Goal: Navigation & Orientation: Find specific page/section

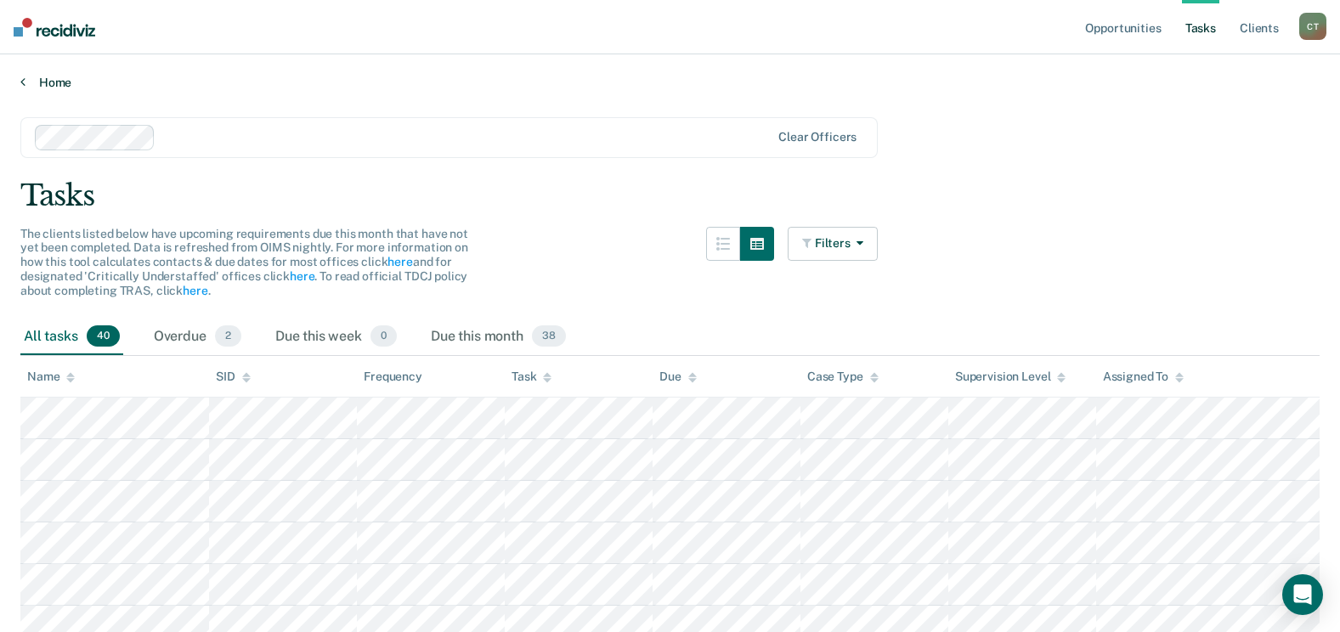
click at [56, 86] on link "Home" at bounding box center [669, 82] width 1299 height 15
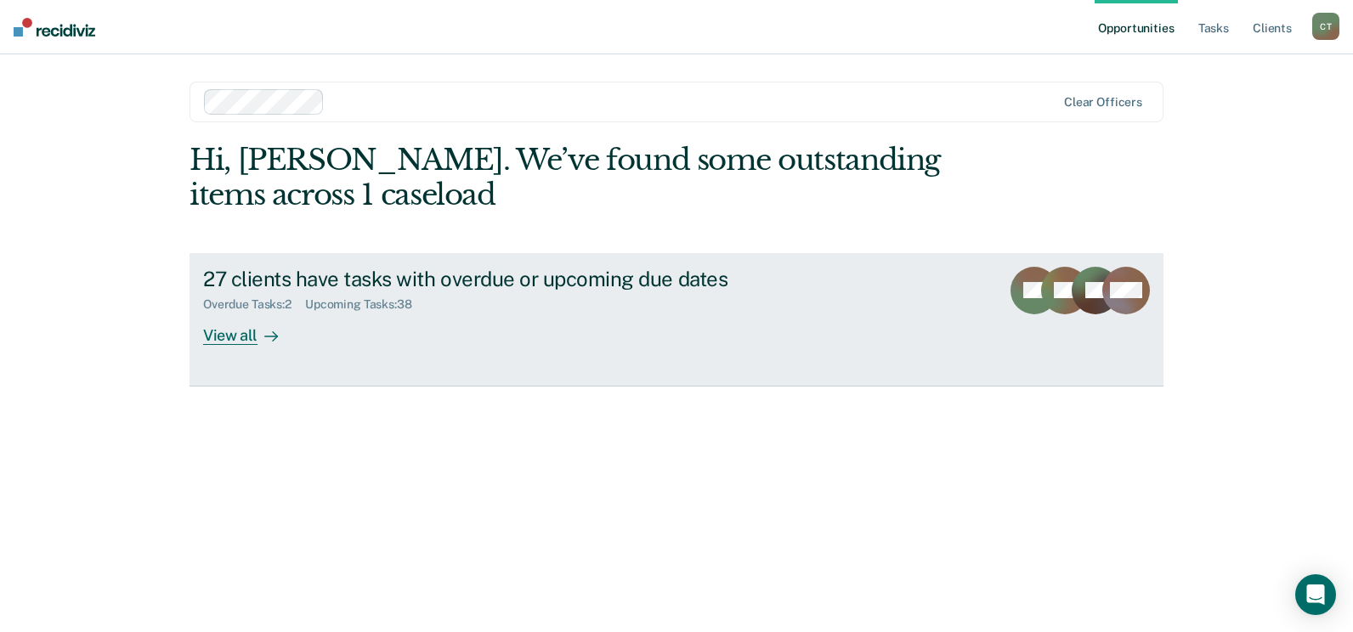
click at [243, 337] on div "View all" at bounding box center [250, 328] width 95 height 33
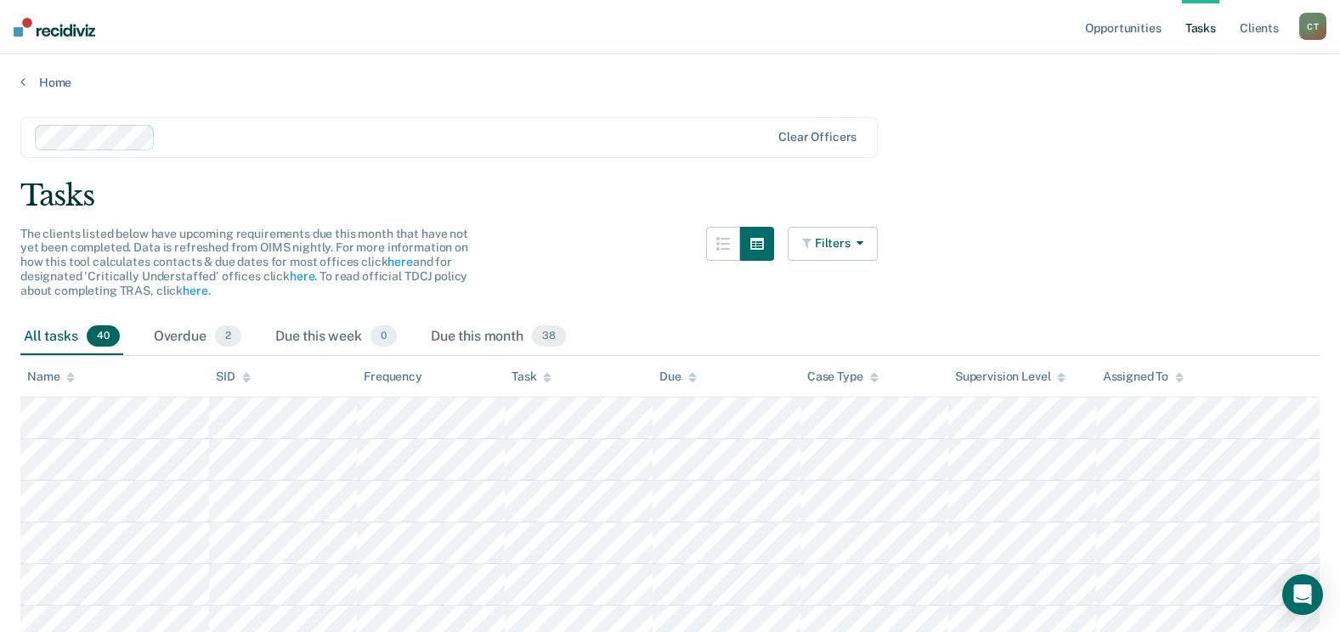
click at [854, 252] on button "Filters" at bounding box center [833, 244] width 90 height 34
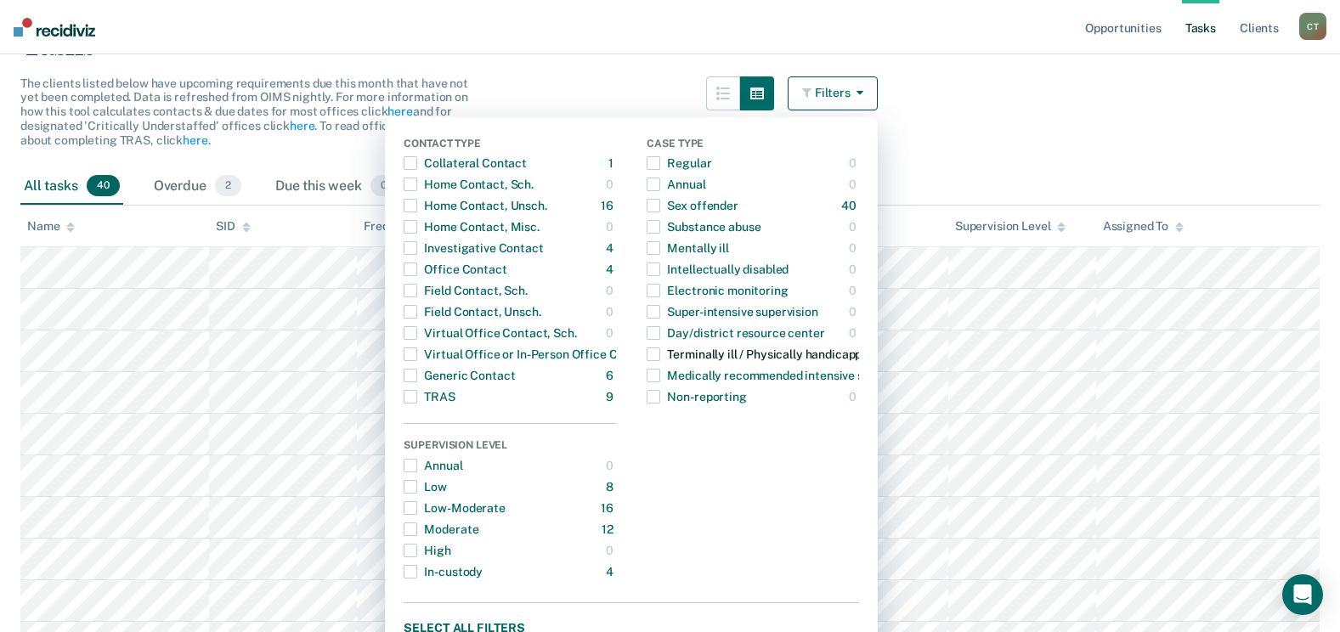
scroll to position [170, 0]
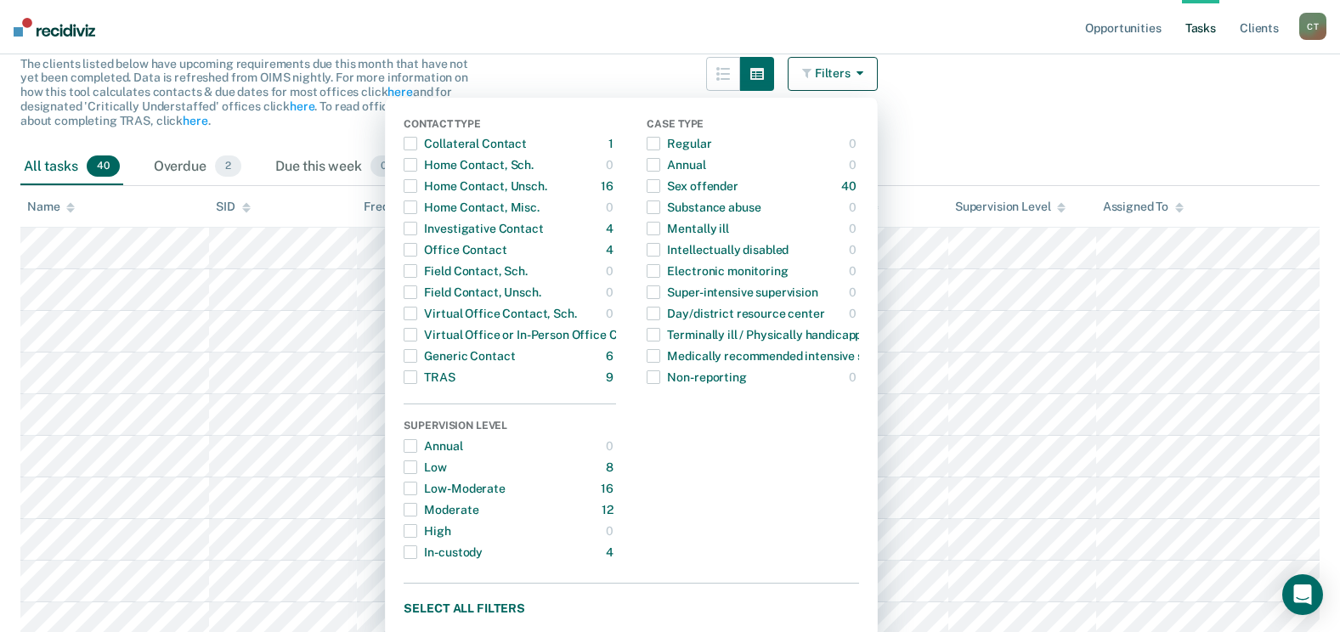
click at [848, 74] on button "Filters" at bounding box center [833, 74] width 90 height 34
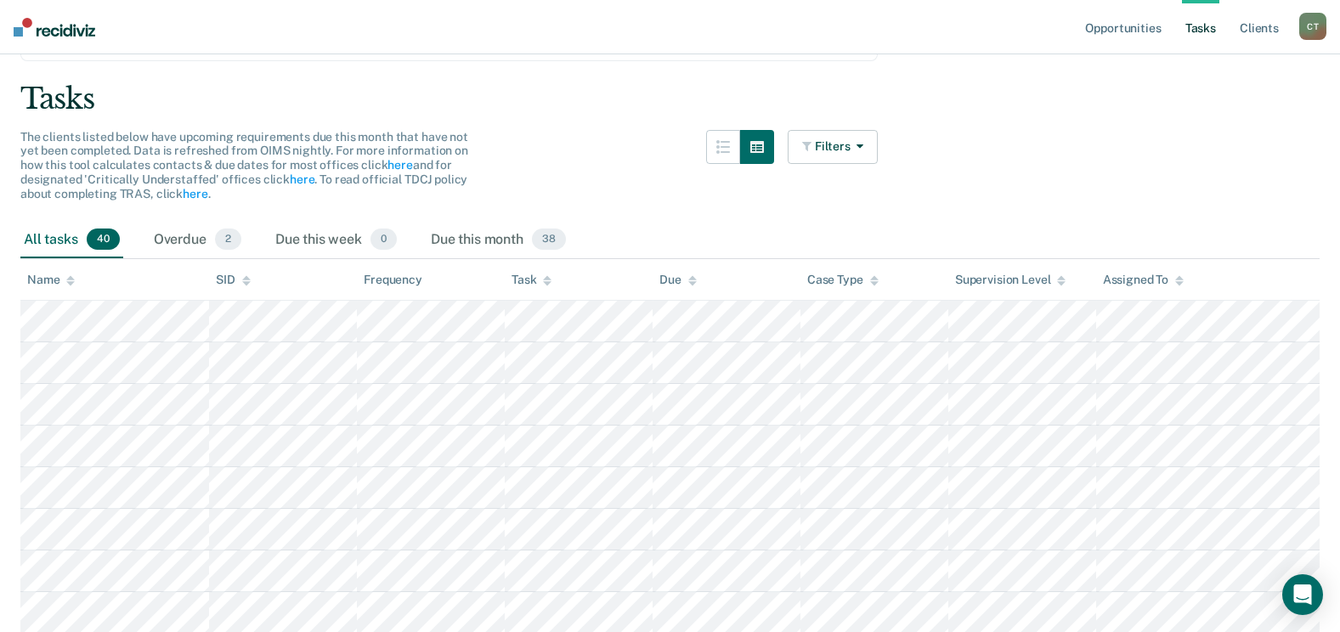
scroll to position [0, 0]
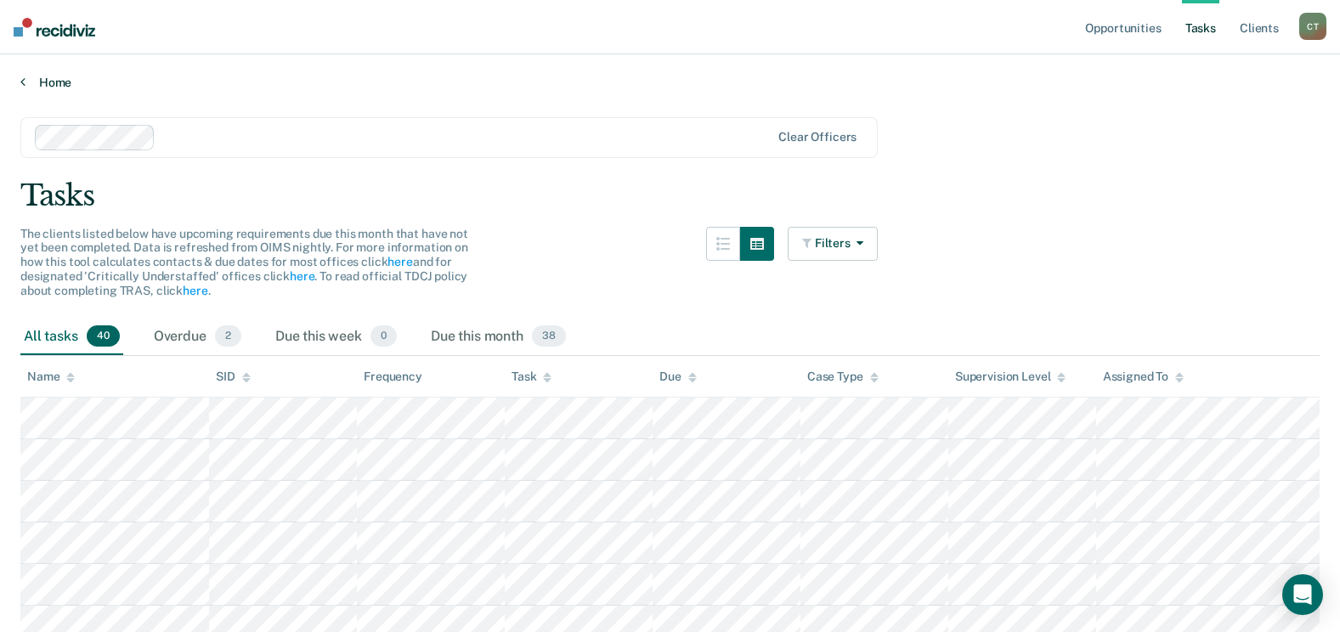
click at [60, 80] on link "Home" at bounding box center [669, 82] width 1299 height 15
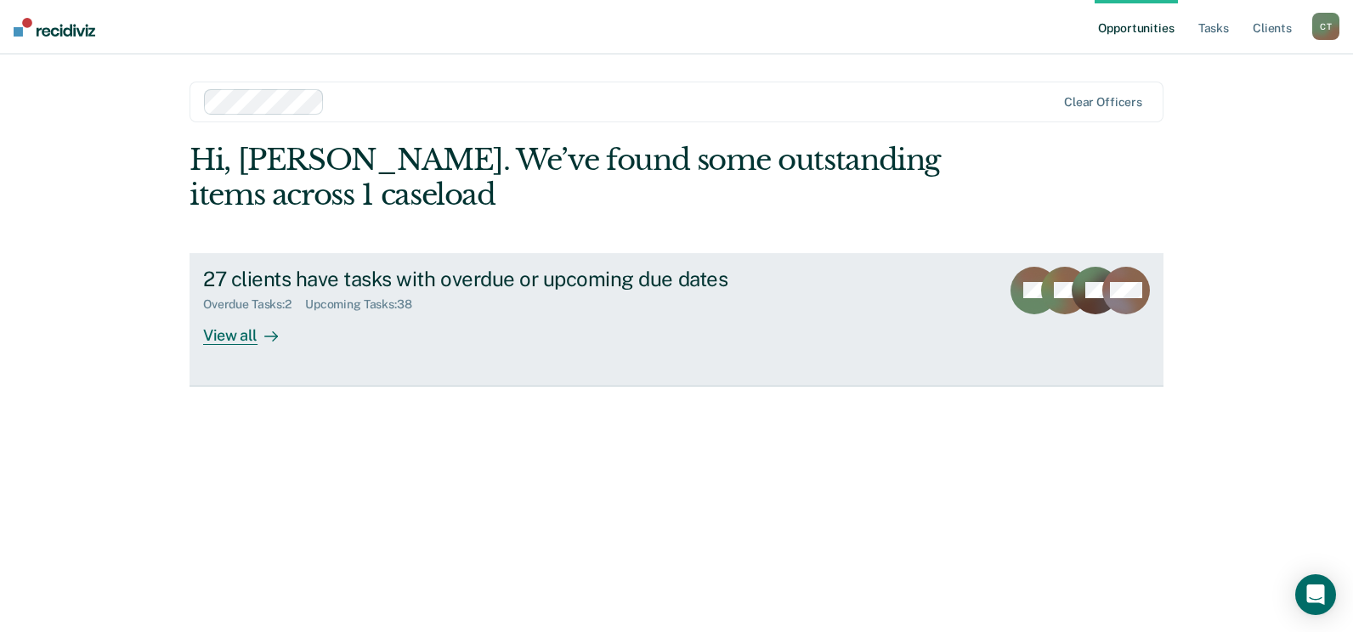
click at [242, 335] on div "View all" at bounding box center [250, 328] width 95 height 33
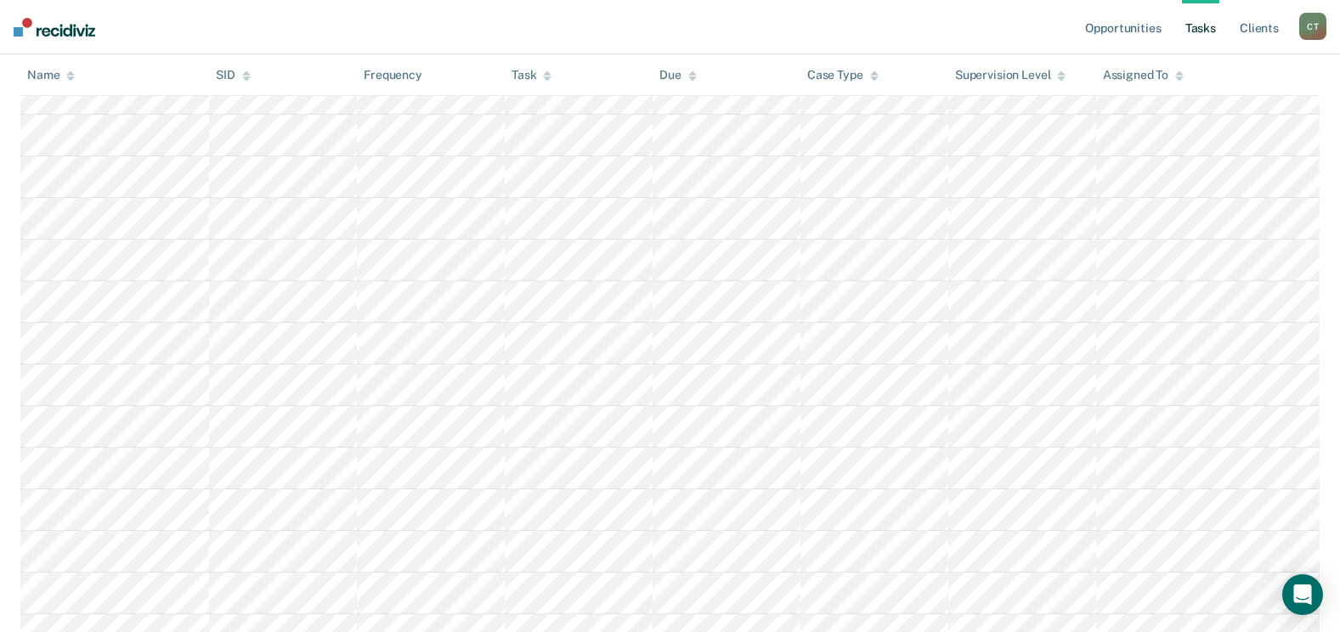
scroll to position [1499, 0]
